Goal: Information Seeking & Learning: Learn about a topic

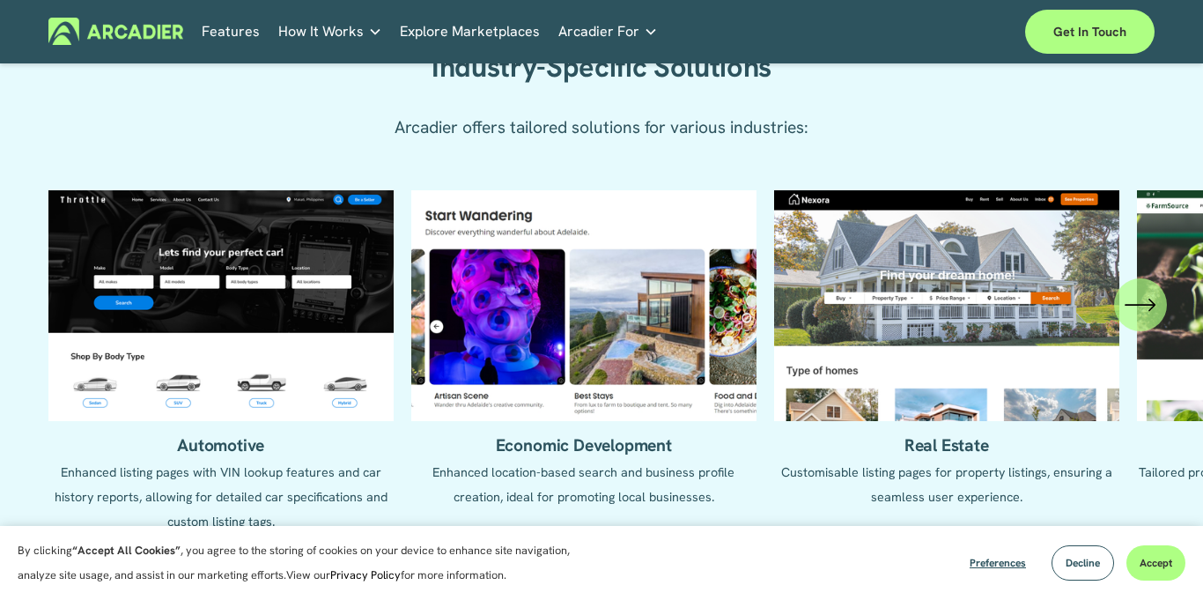
scroll to position [1745, 0]
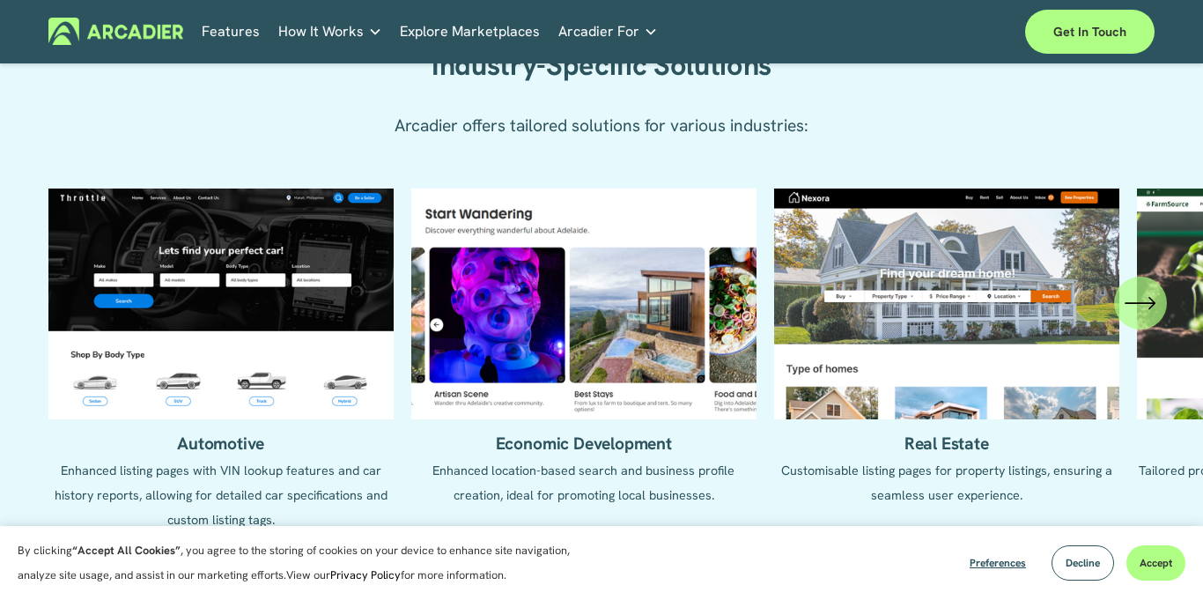
click at [1139, 312] on icon "\a \a \a Next\a \a" at bounding box center [1141, 303] width 32 height 32
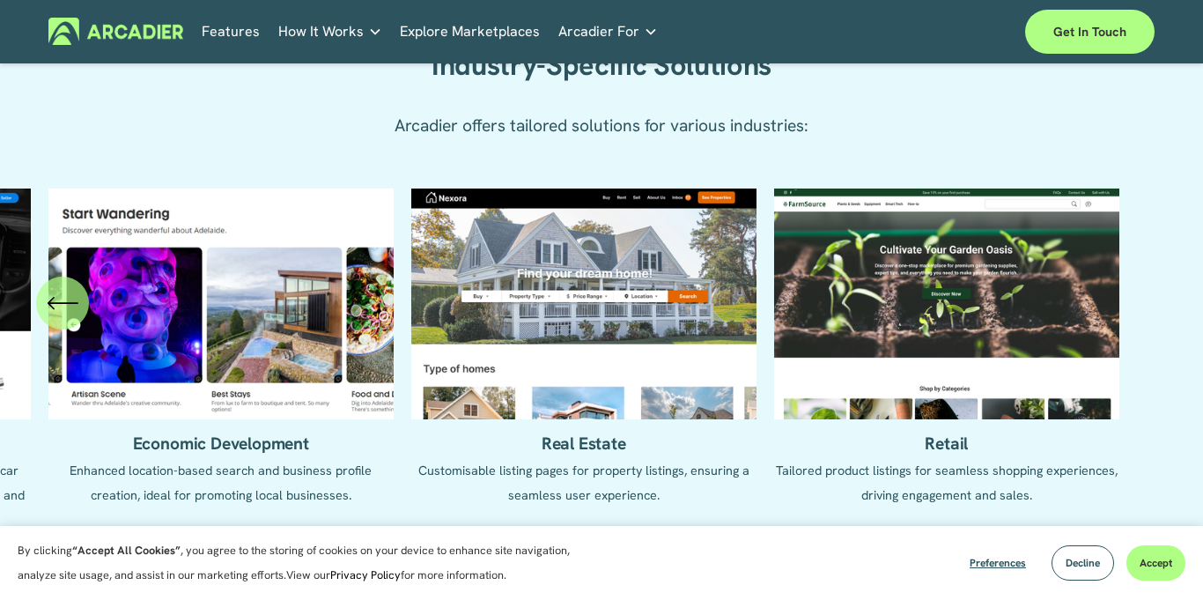
click at [1138, 312] on ul "Automotive Enhanced listing pages with VIN lookup features and car history repo…" at bounding box center [601, 359] width 1107 height 343
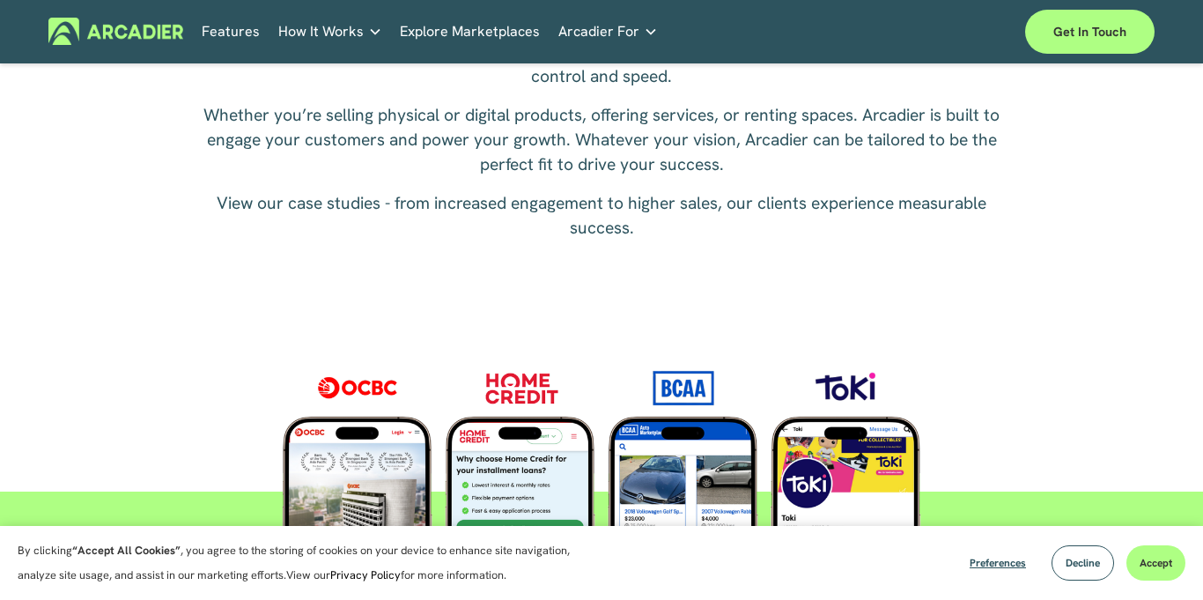
scroll to position [2485, 0]
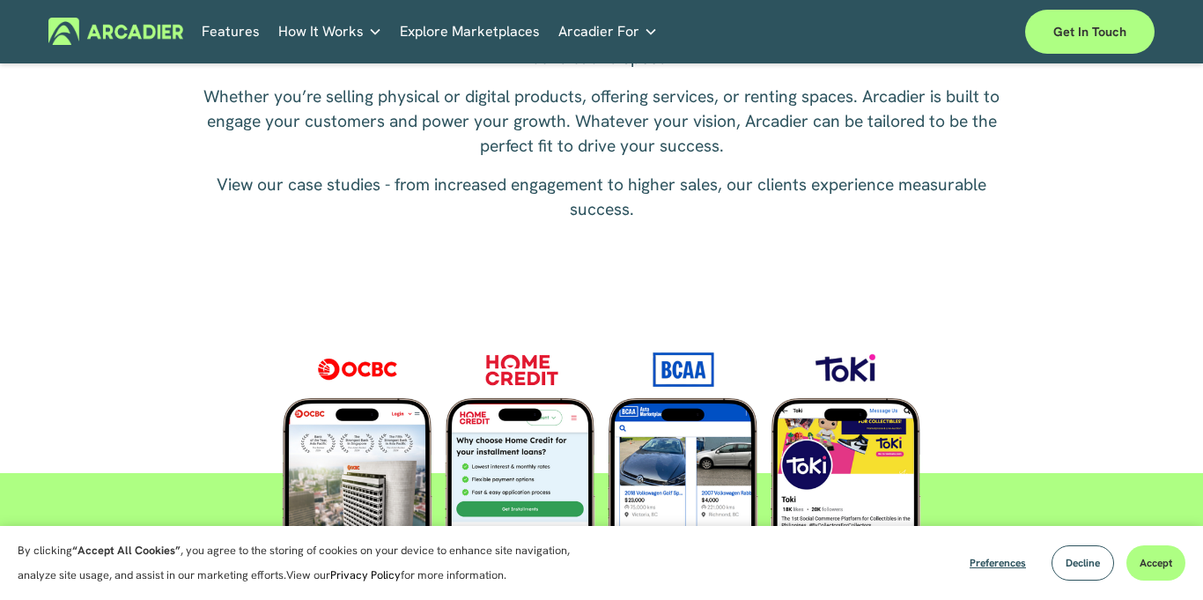
click at [0, 0] on p "Intuitive marketplaces tailored to your business needs." at bounding box center [0, 0] width 0 height 0
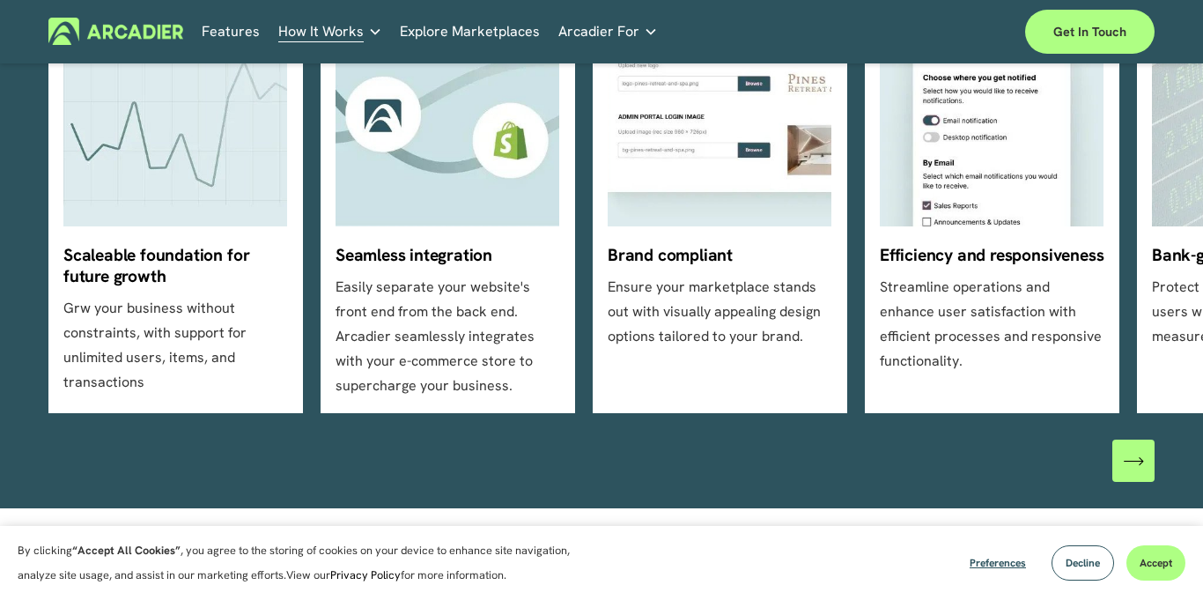
scroll to position [606, 0]
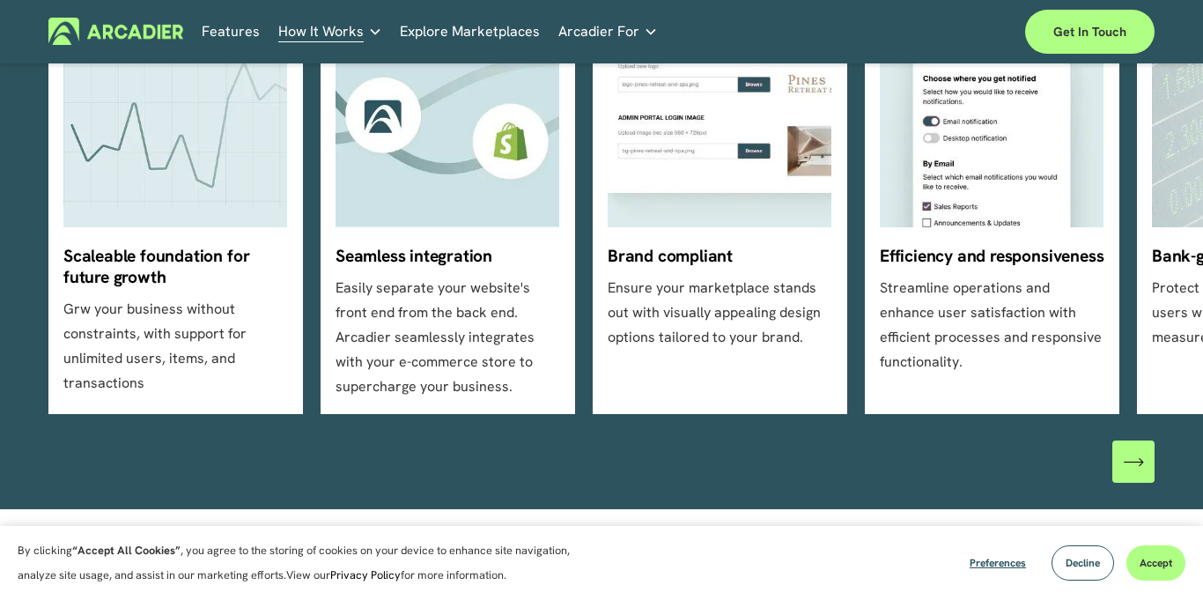
click at [1138, 459] on icon "\a \a \a Next\a \a" at bounding box center [1133, 461] width 19 height 19
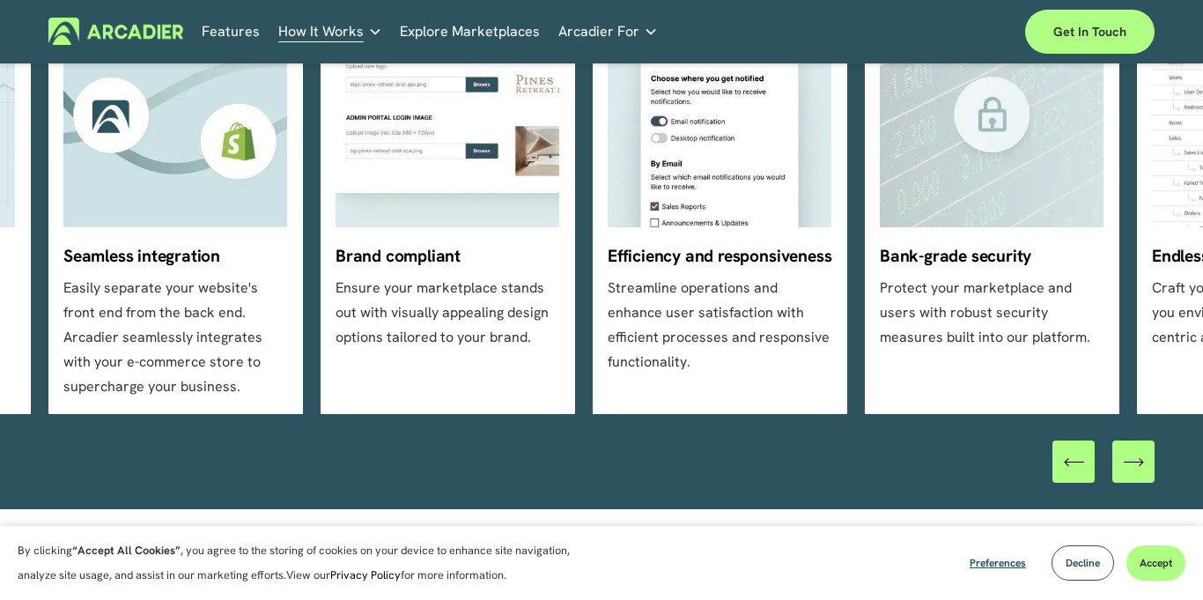
click at [1137, 459] on icon "\a \a \a Next\a \a" at bounding box center [1133, 461] width 19 height 19
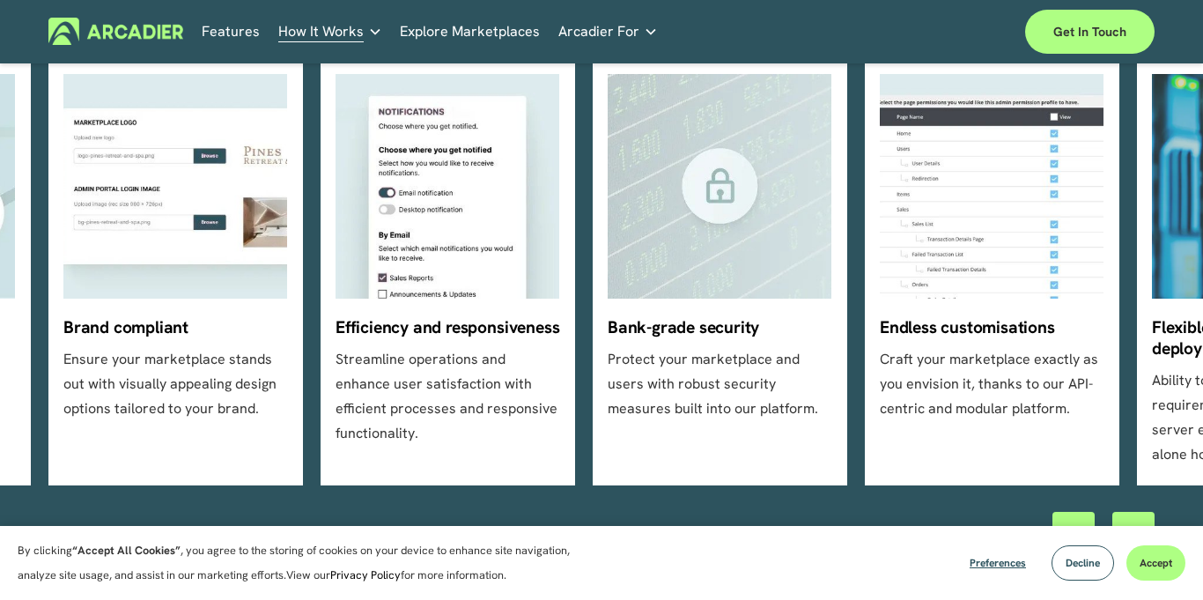
scroll to position [568, 0]
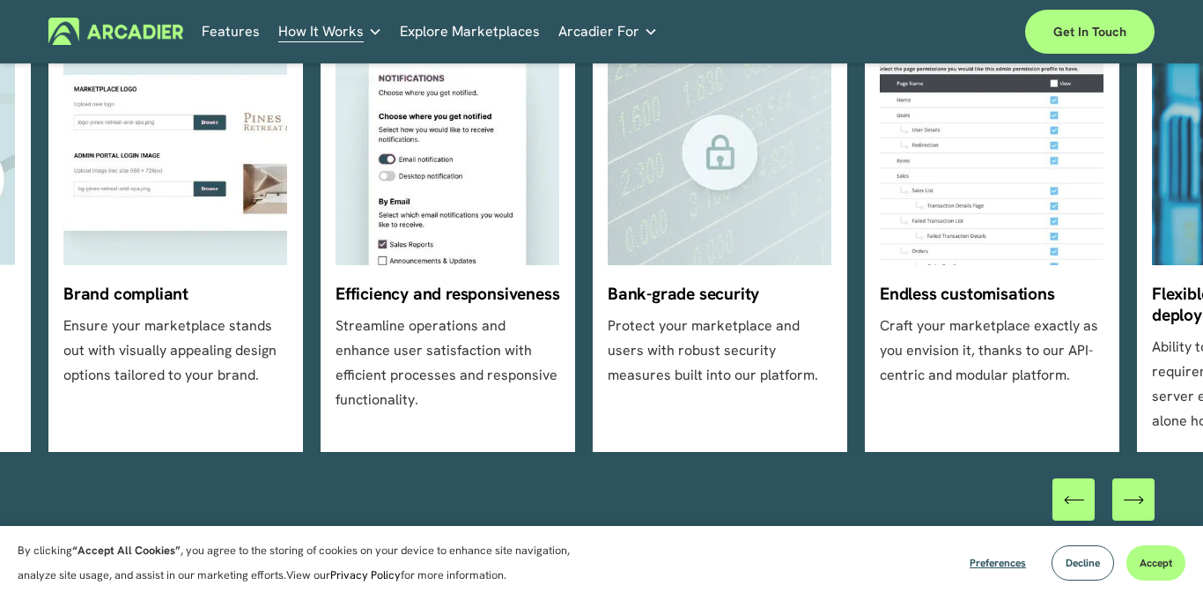
click at [1128, 508] on icon "\a \a \a Next\a \a" at bounding box center [1133, 499] width 19 height 19
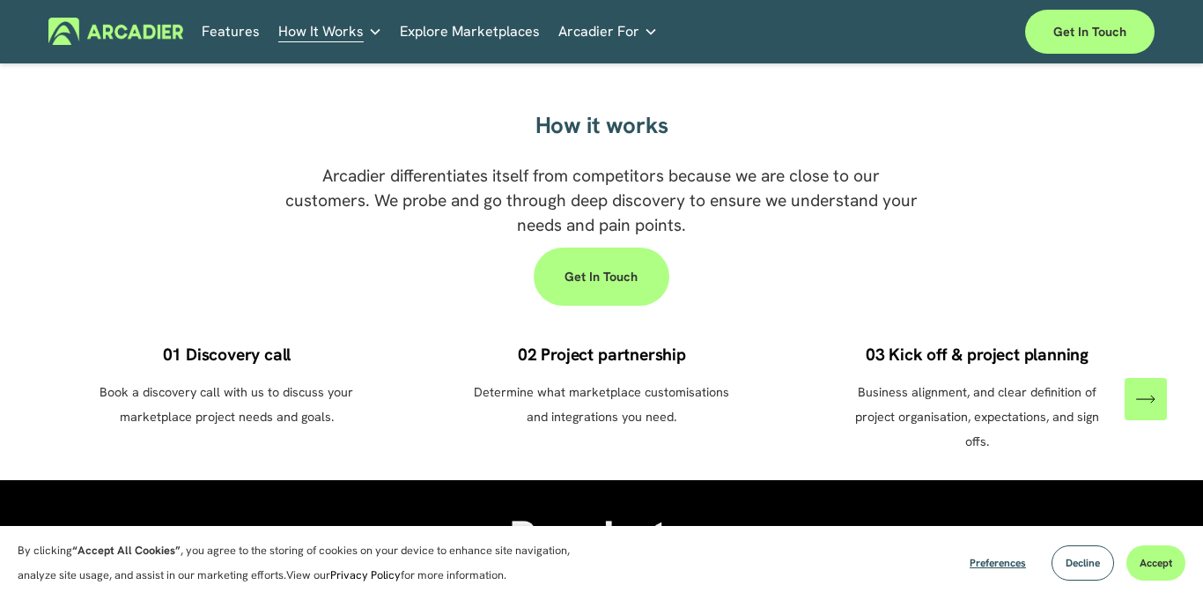
scroll to position [1063, 0]
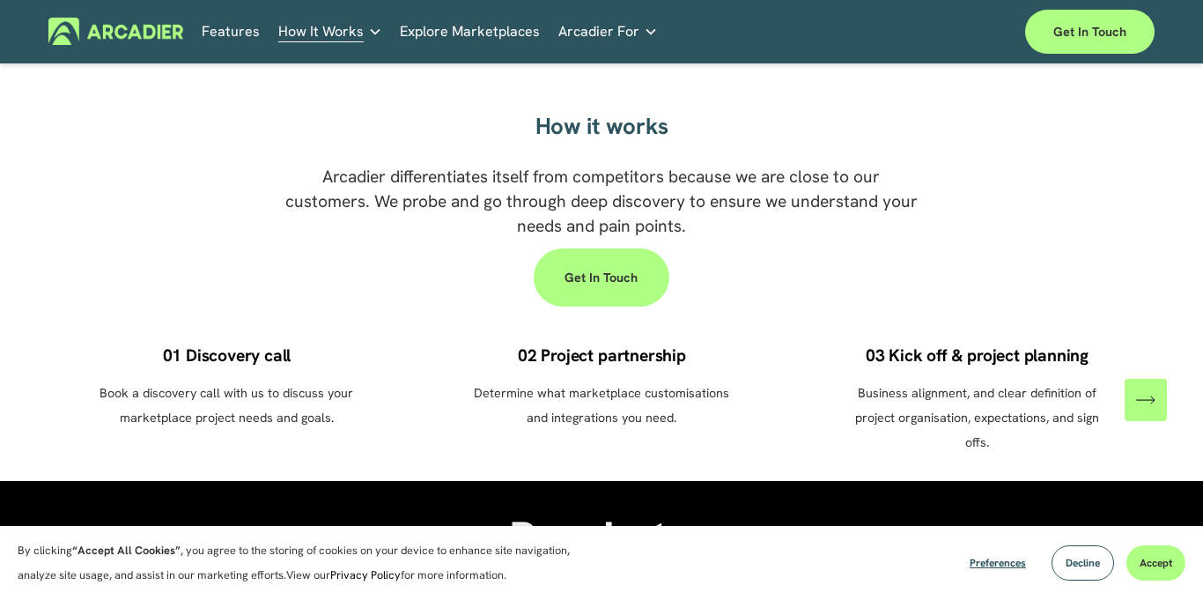
click at [494, 36] on link "Explore Marketplaces" at bounding box center [470, 31] width 140 height 27
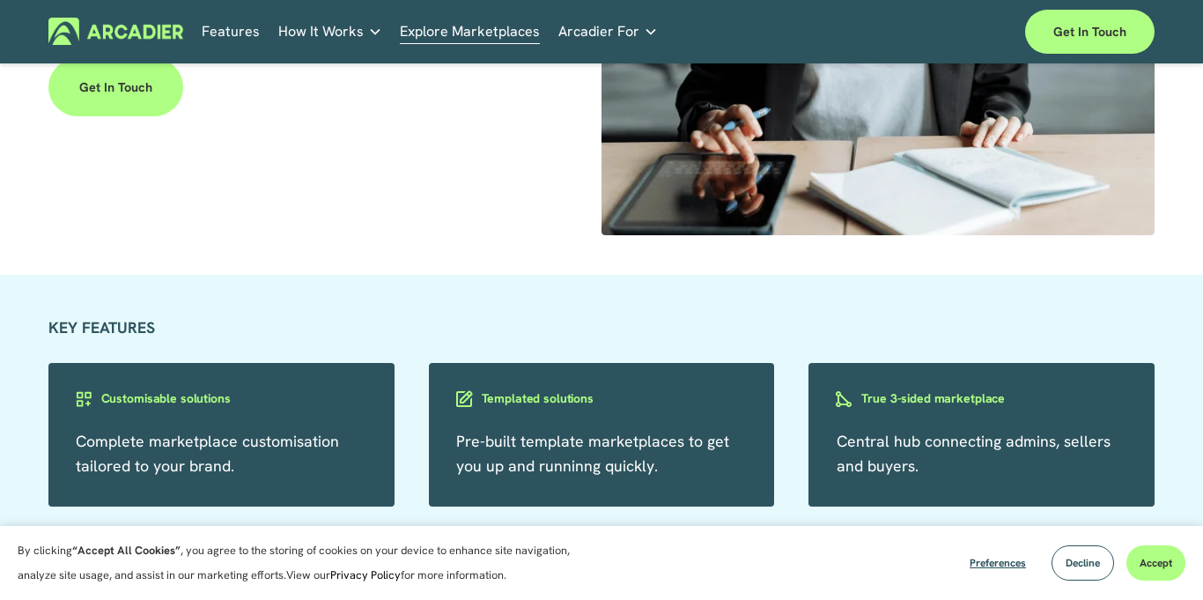
scroll to position [2564, 0]
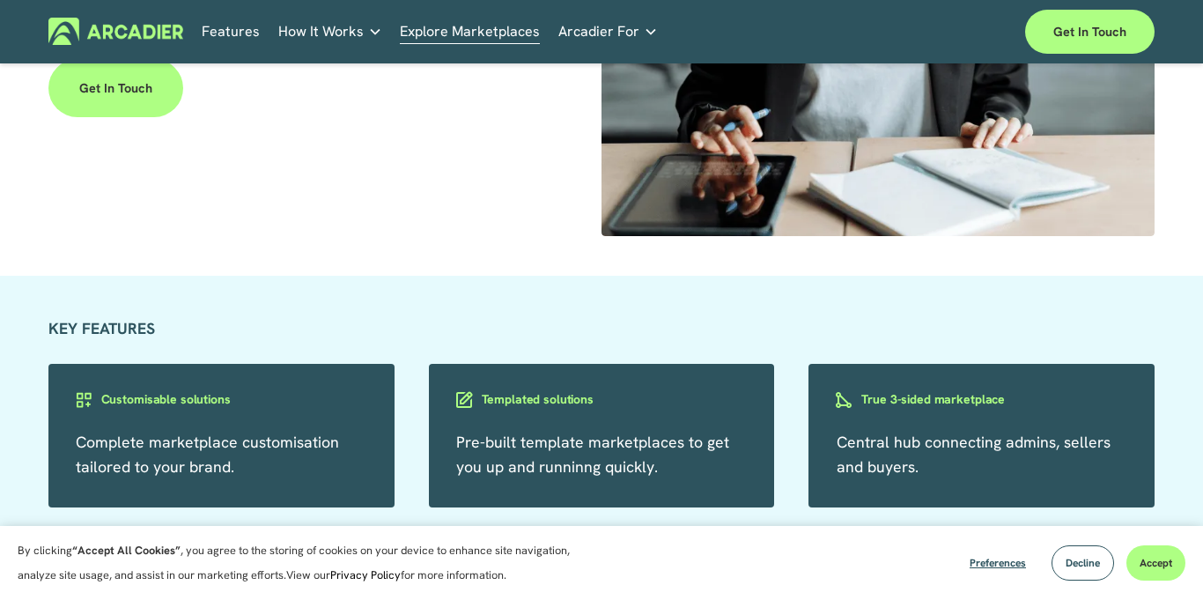
click at [0, 0] on link "Retail Marketplaces Whatever you are offering to your customer, we bring it all…" at bounding box center [0, 0] width 0 height 0
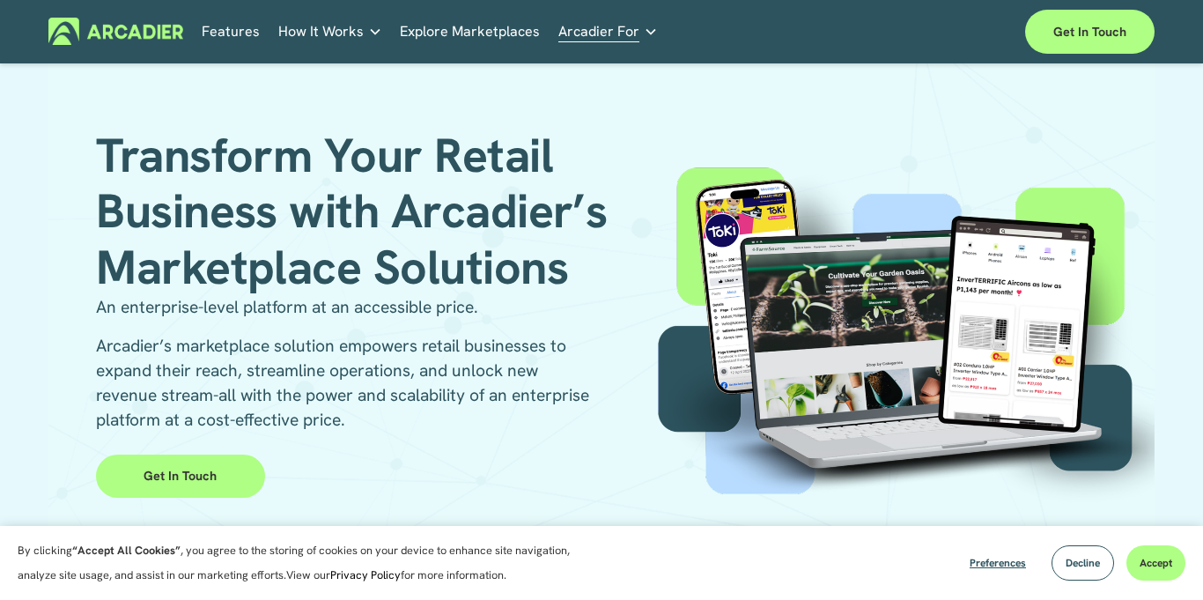
scroll to position [37, 0]
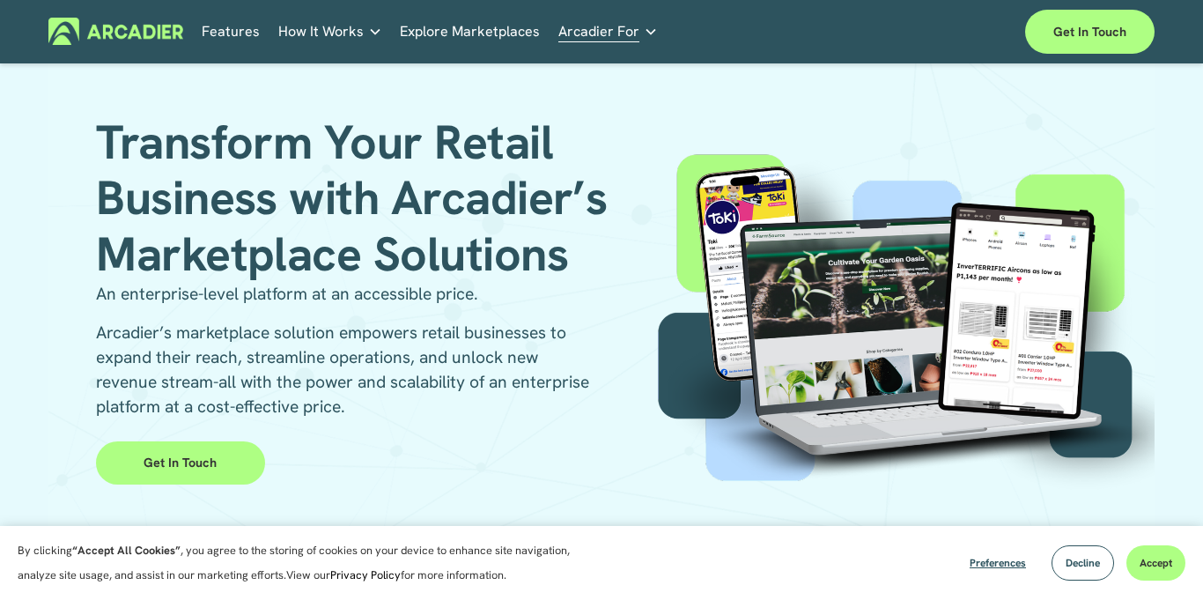
click at [224, 33] on link "Features" at bounding box center [231, 31] width 58 height 27
